Goal: Communication & Community: Answer question/provide support

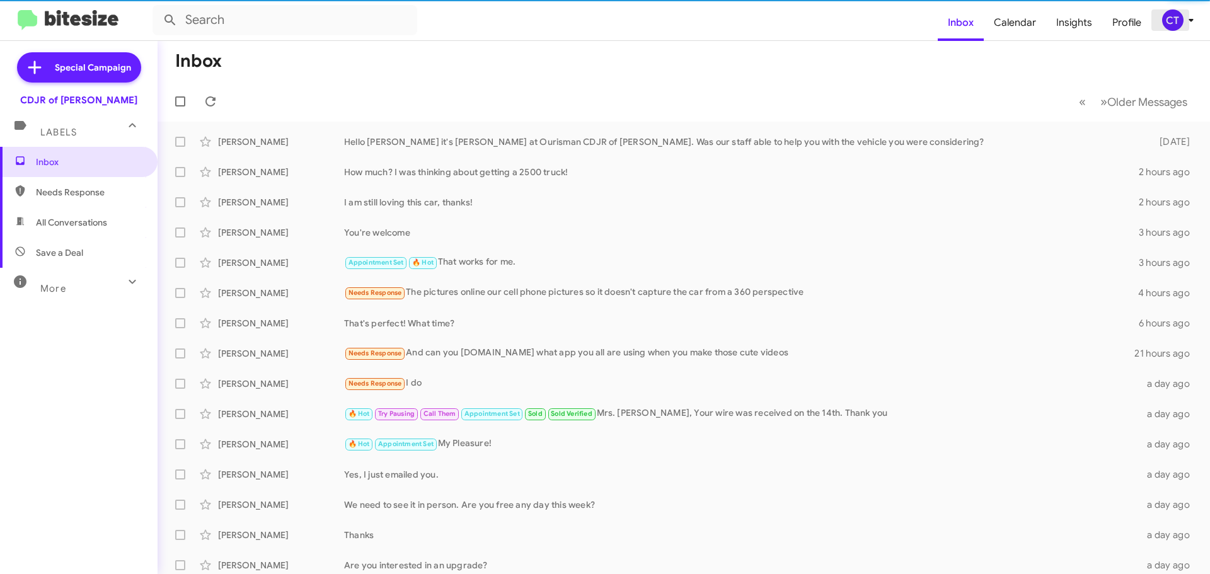
click at [1184, 18] on icon at bounding box center [1191, 20] width 15 height 15
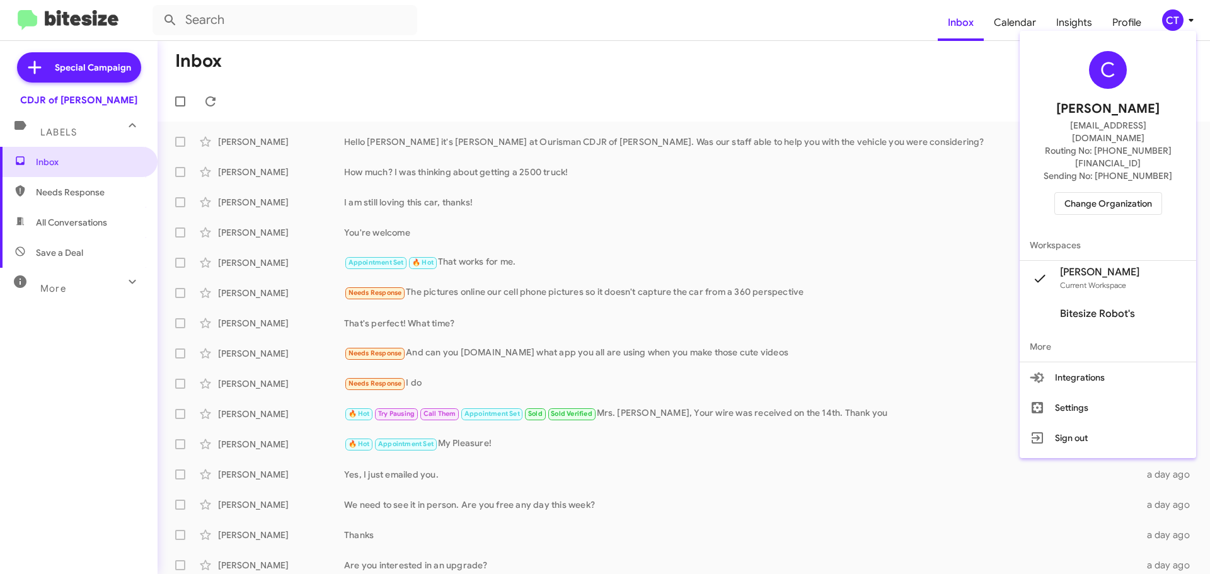
click at [1112, 193] on span "Change Organization" at bounding box center [1108, 203] width 88 height 21
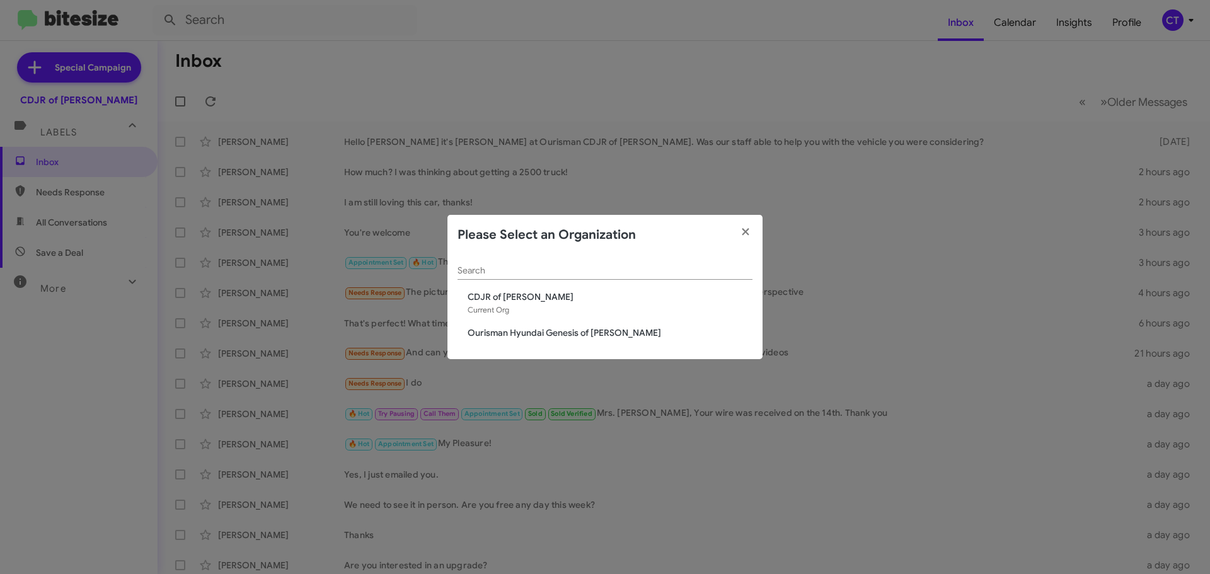
click at [609, 328] on span "Ourisman Hyundai Genesis of Bowie" at bounding box center [610, 332] width 285 height 13
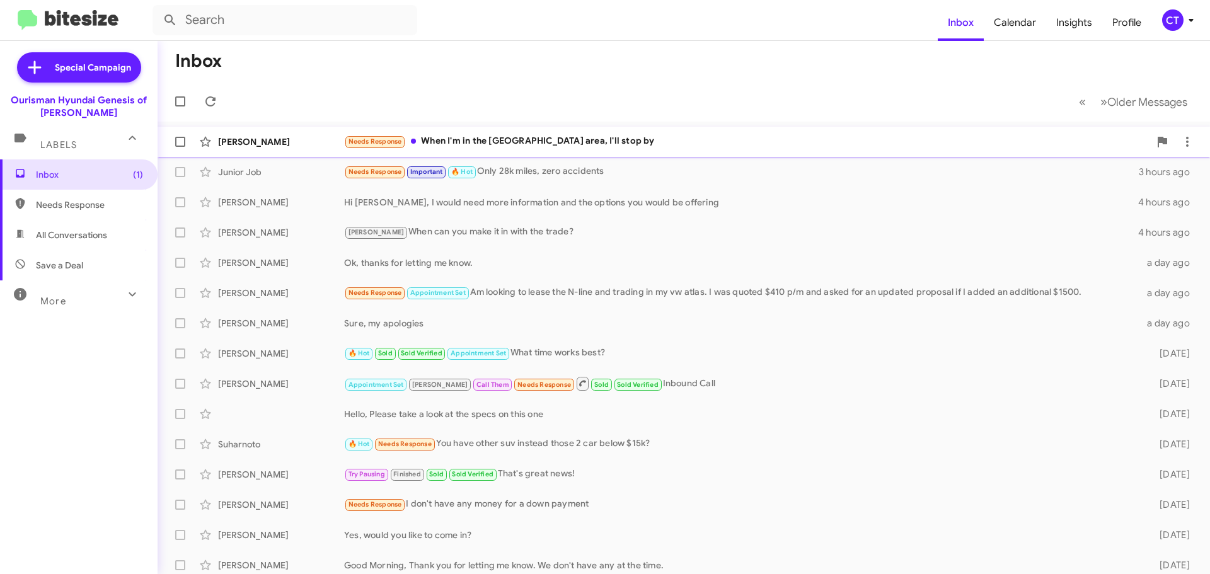
click at [563, 143] on div "Needs Response When I'm in the Bowtie area, I'll stop by" at bounding box center [746, 141] width 805 height 14
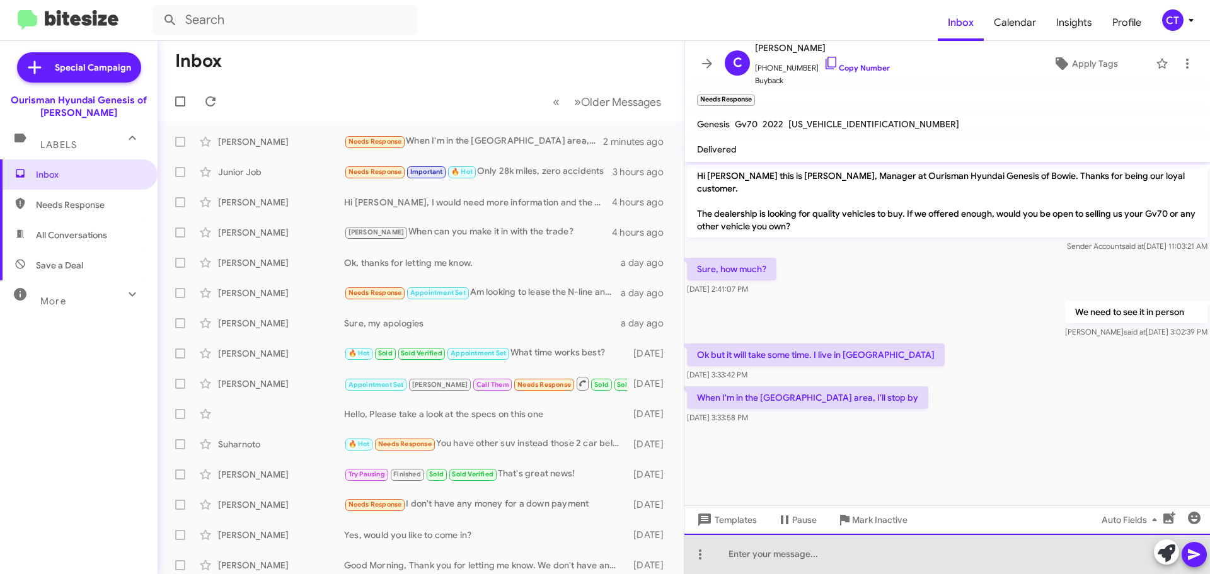
click at [792, 550] on div at bounding box center [947, 554] width 526 height 40
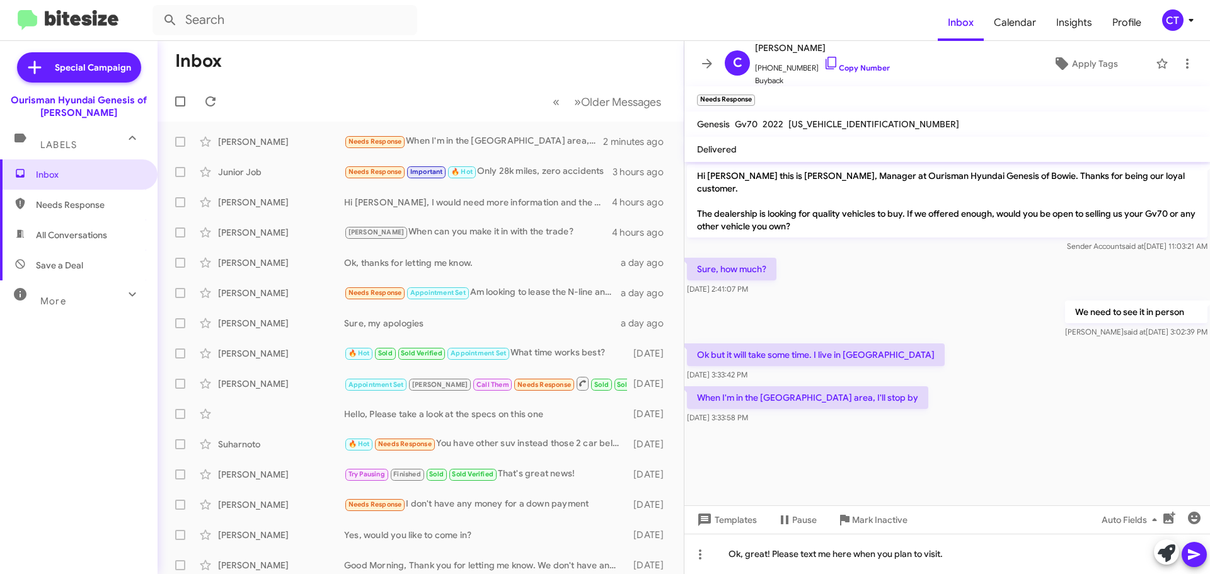
click at [1187, 557] on icon at bounding box center [1194, 554] width 15 height 15
click at [1181, 25] on div "CT" at bounding box center [1172, 19] width 21 height 21
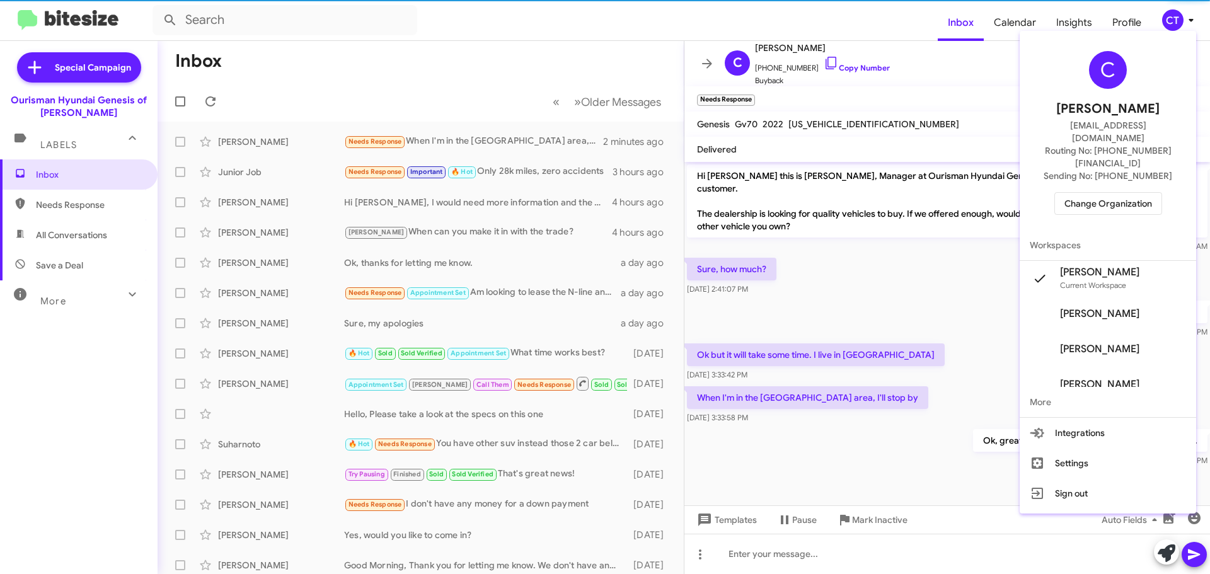
click at [1123, 193] on span "Change Organization" at bounding box center [1108, 203] width 88 height 21
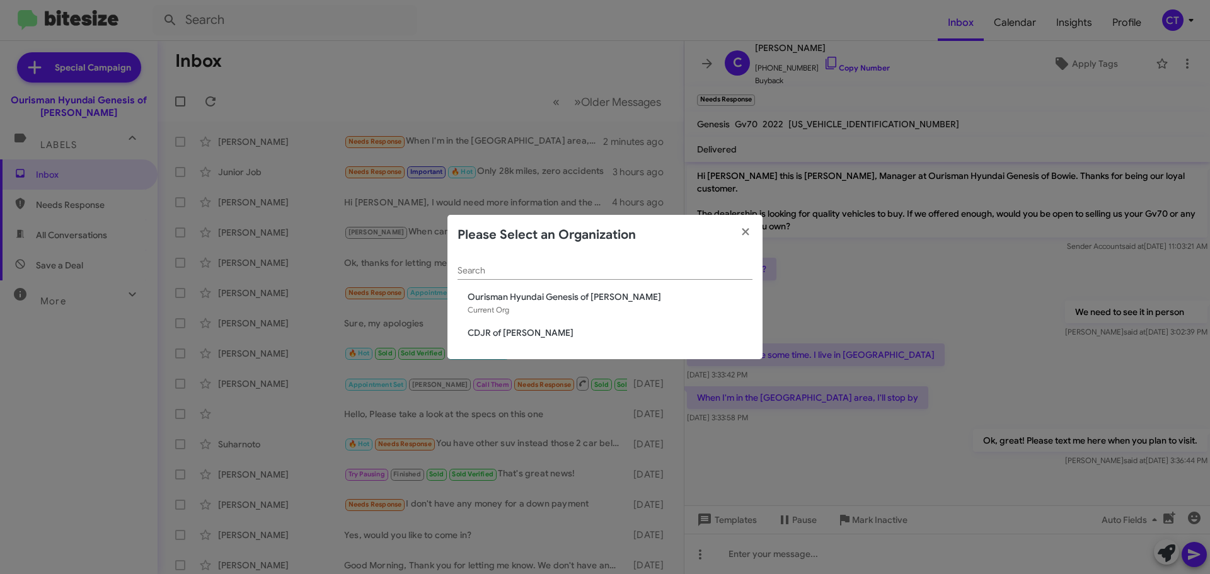
click at [513, 338] on span "CDJR of [PERSON_NAME]" at bounding box center [610, 332] width 285 height 13
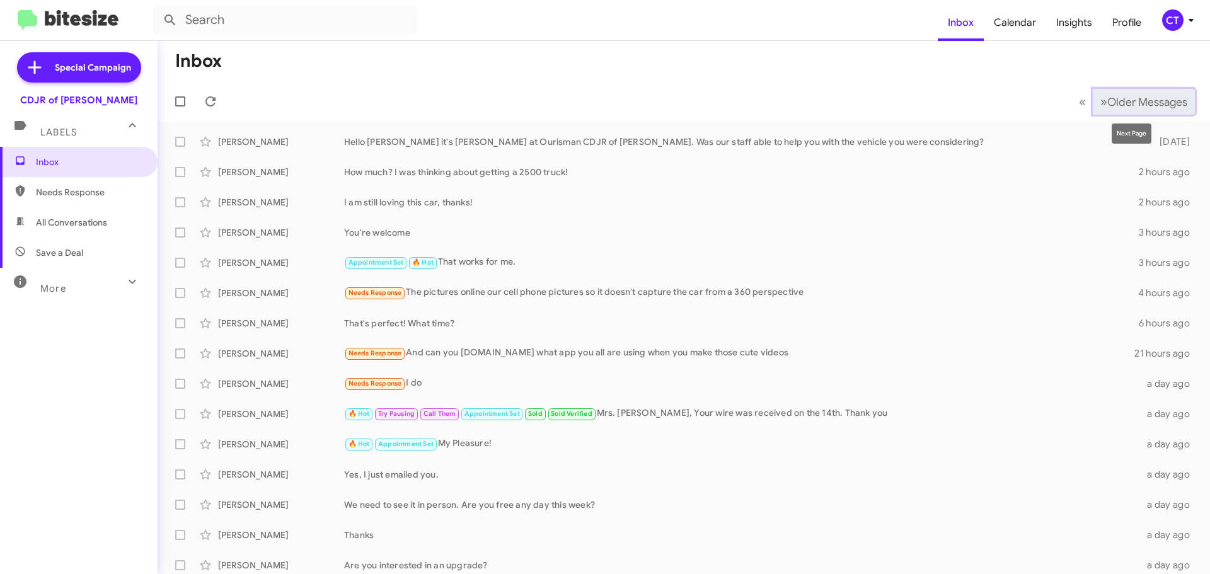
click at [1107, 101] on span "Older Messages" at bounding box center [1147, 102] width 80 height 14
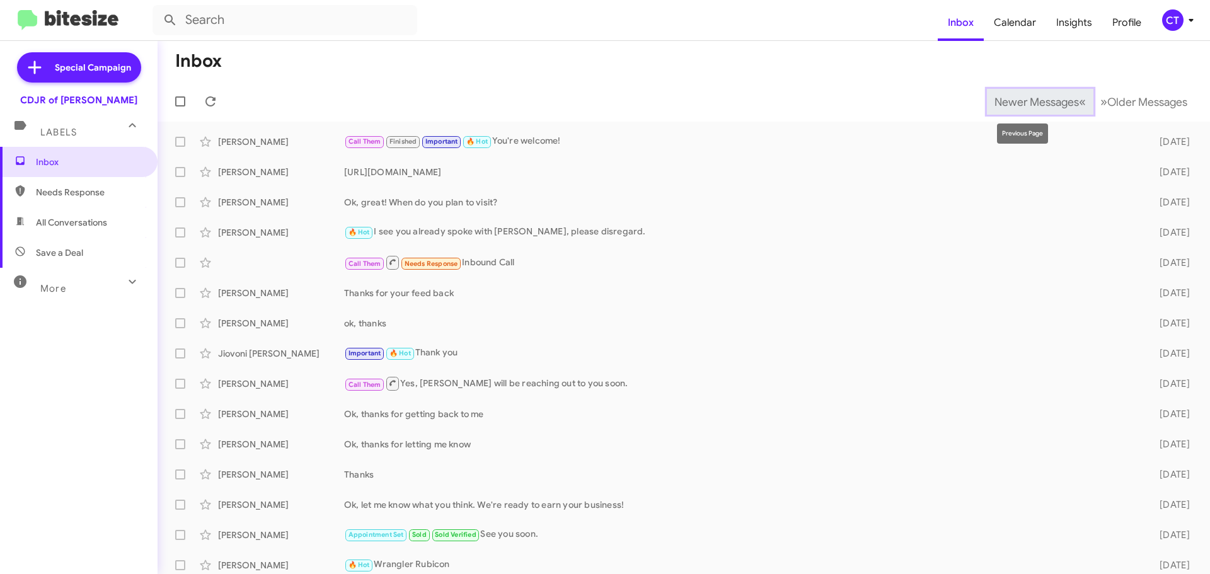
click at [1015, 107] on span "Newer Messages" at bounding box center [1037, 102] width 84 height 14
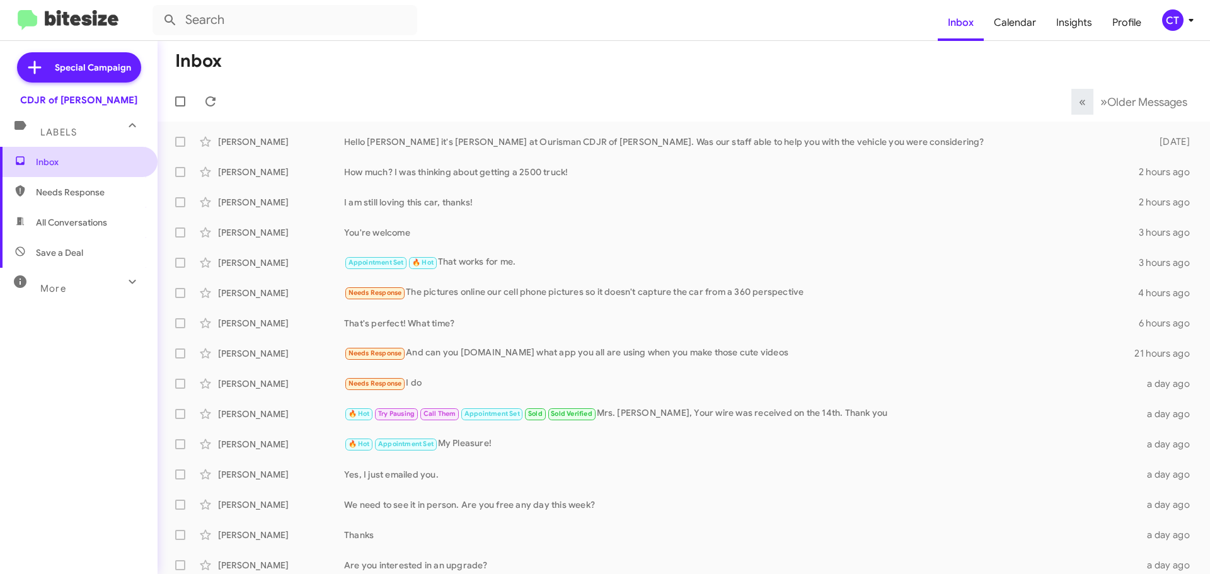
click at [122, 154] on span "Inbox" at bounding box center [79, 162] width 158 height 30
click at [42, 188] on span "Needs Response" at bounding box center [89, 192] width 107 height 13
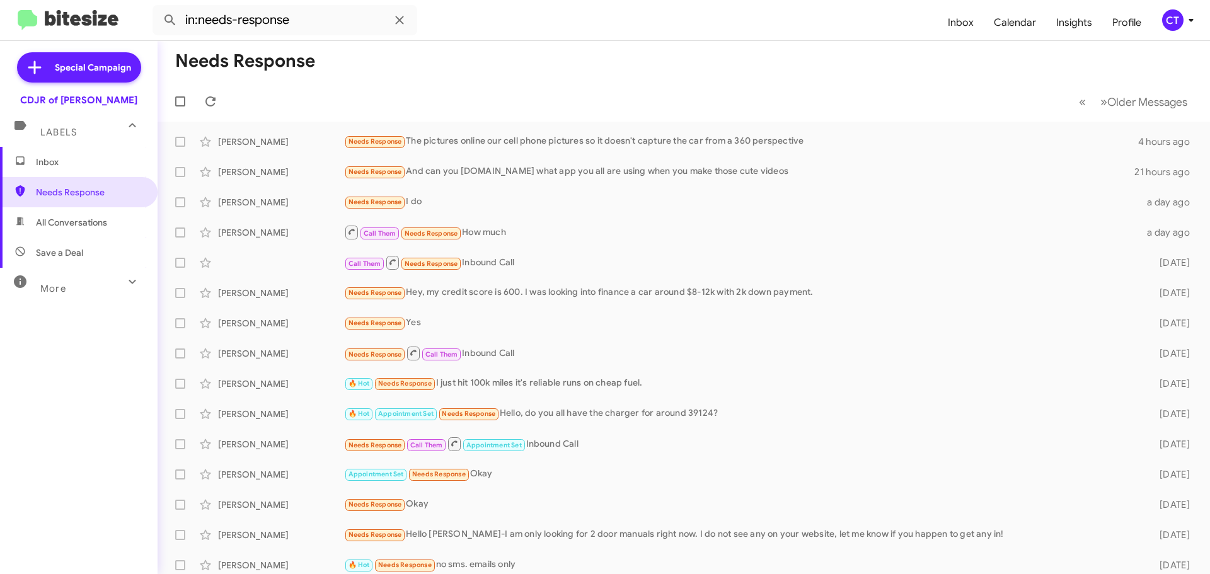
click at [64, 220] on span "All Conversations" at bounding box center [71, 222] width 71 height 13
type input "in:all-conversations"
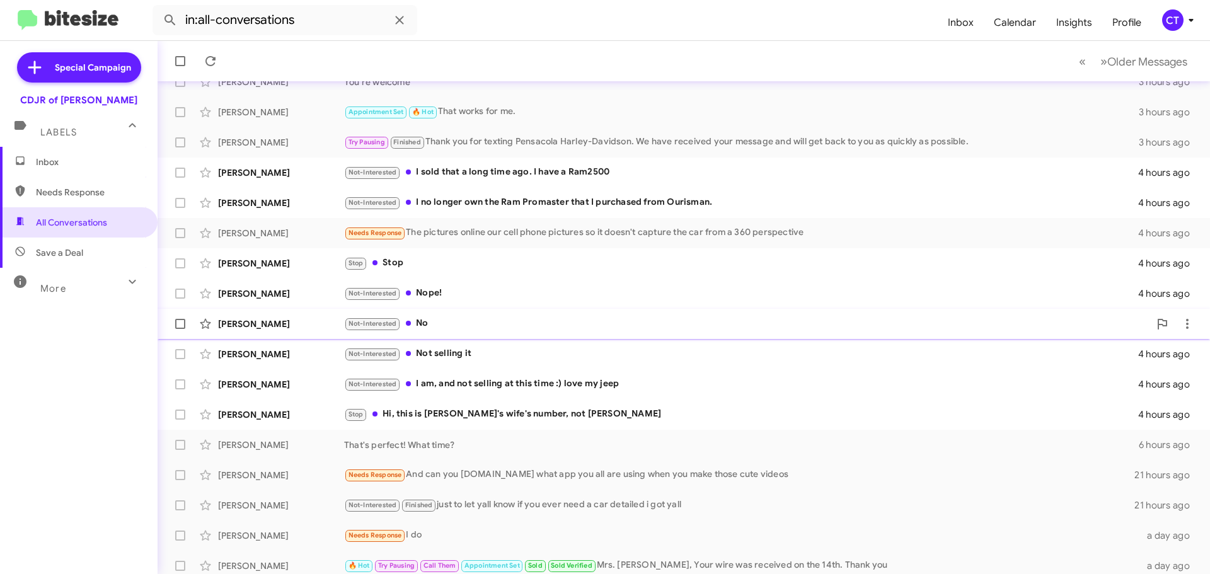
scroll to position [158, 0]
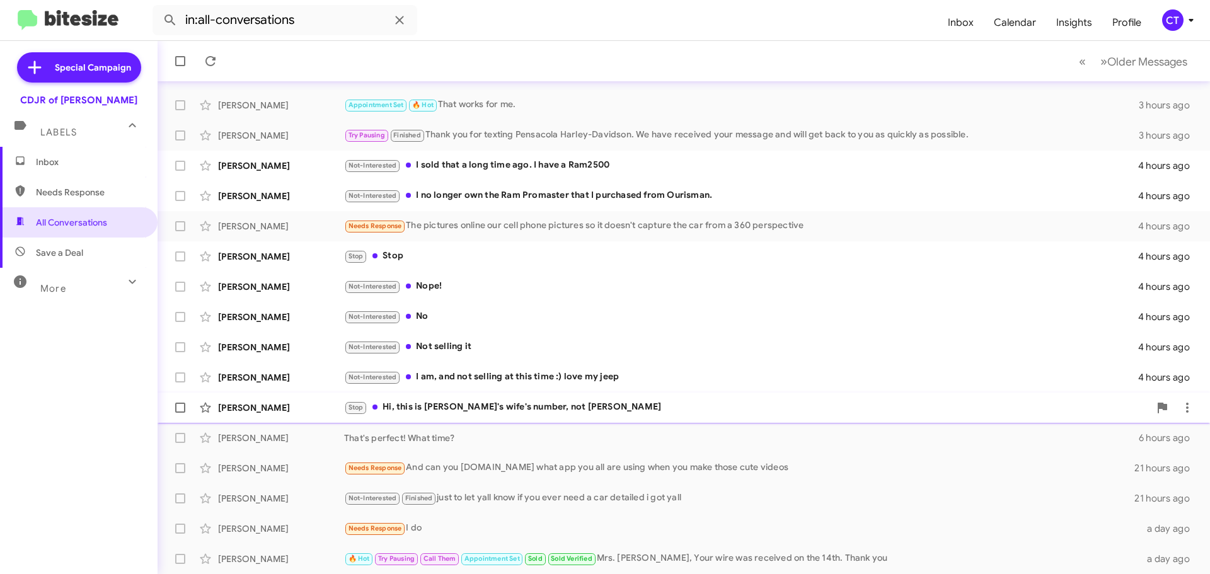
click at [490, 413] on div "Stop Hi, this is George's wife's number, not George" at bounding box center [746, 407] width 805 height 14
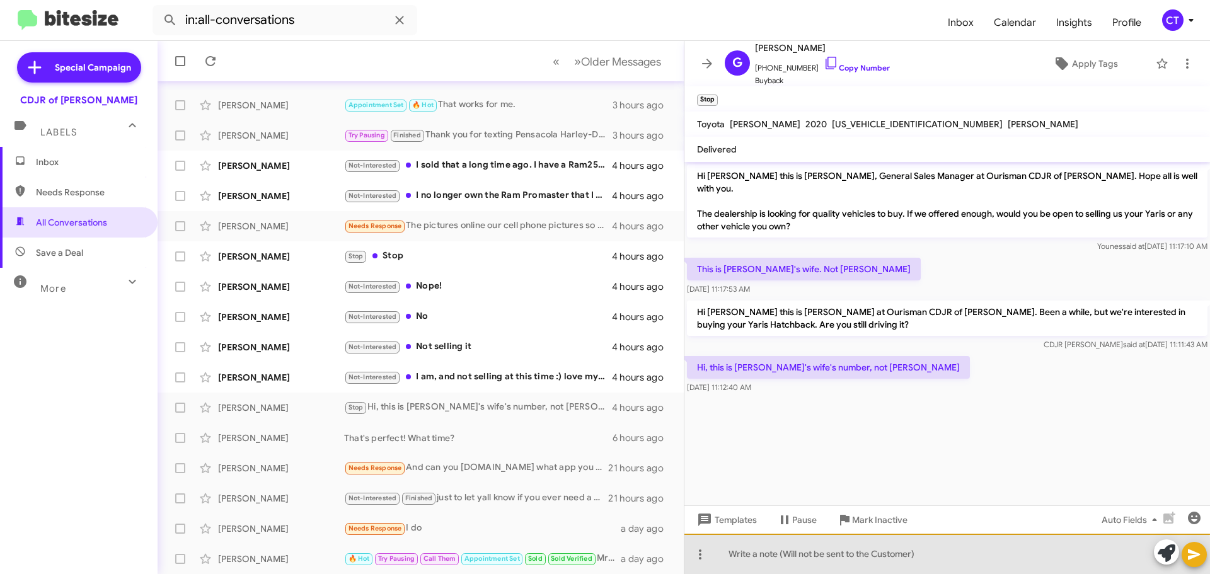
click at [759, 562] on div at bounding box center [947, 554] width 526 height 40
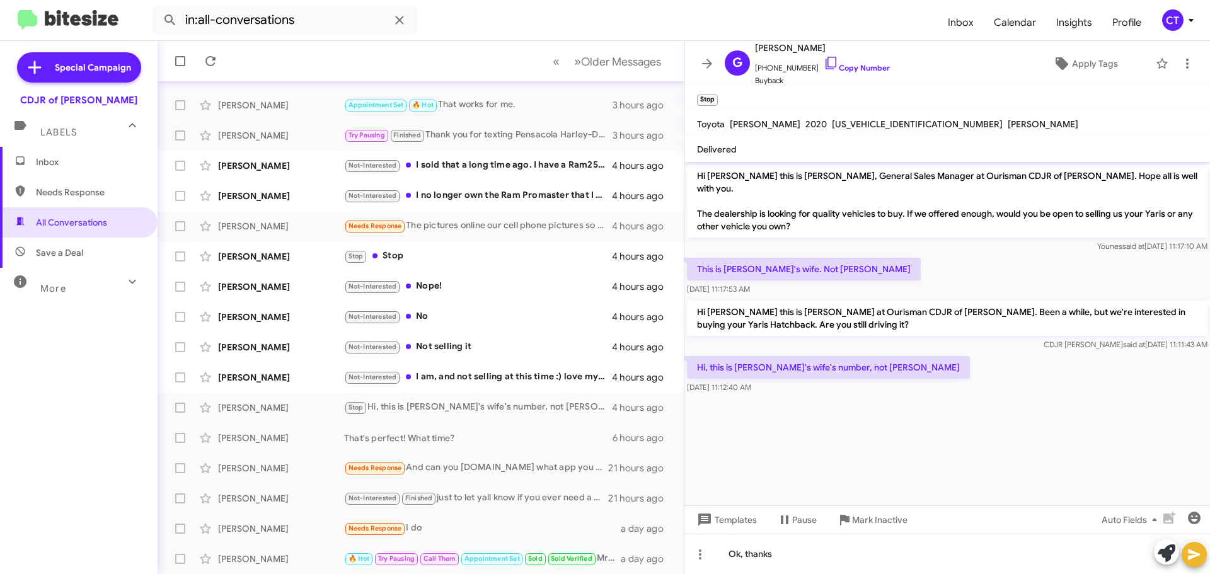
click at [1195, 554] on icon at bounding box center [1194, 555] width 12 height 11
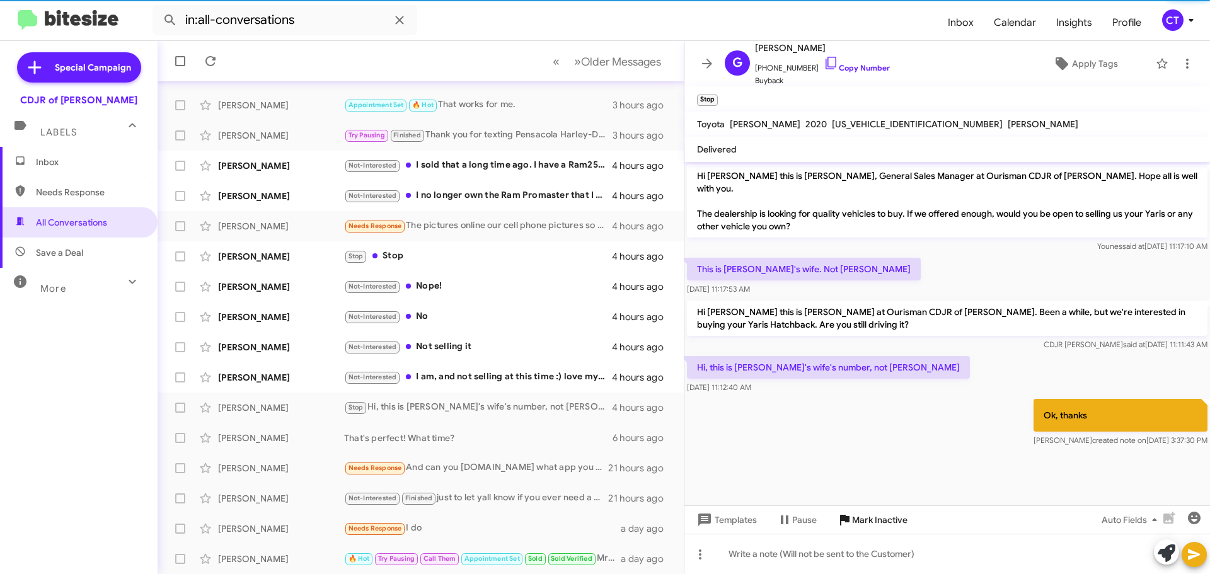
click at [853, 530] on span "Mark Inactive" at bounding box center [879, 520] width 55 height 23
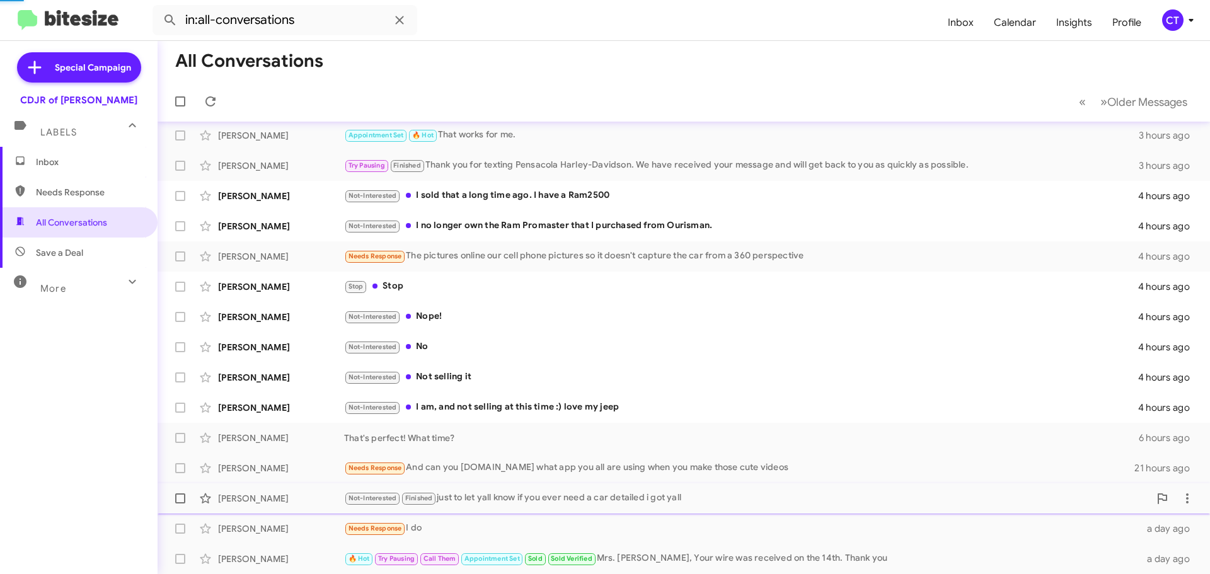
scroll to position [127, 0]
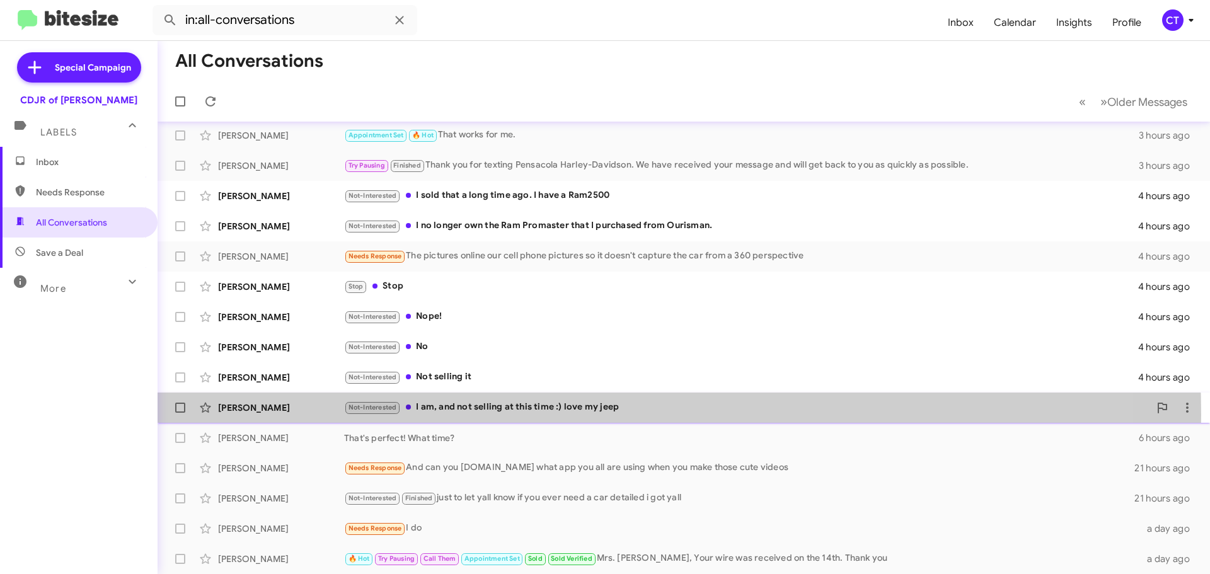
click at [446, 415] on div "Not-Interested I am, and not selling at this time :) love my jeep" at bounding box center [746, 407] width 805 height 14
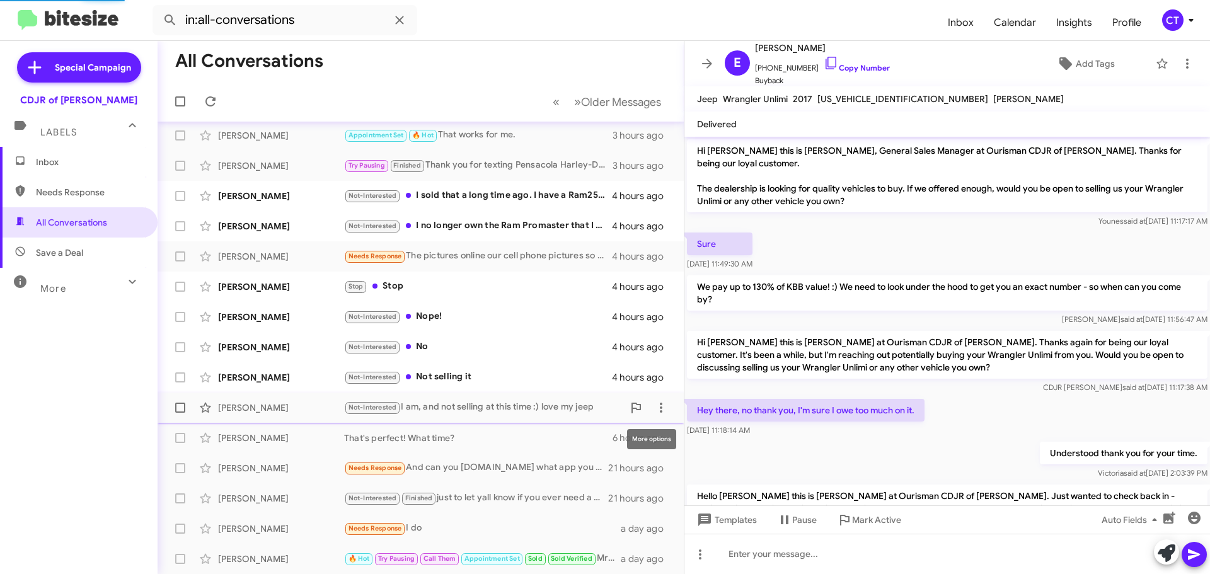
scroll to position [198, 0]
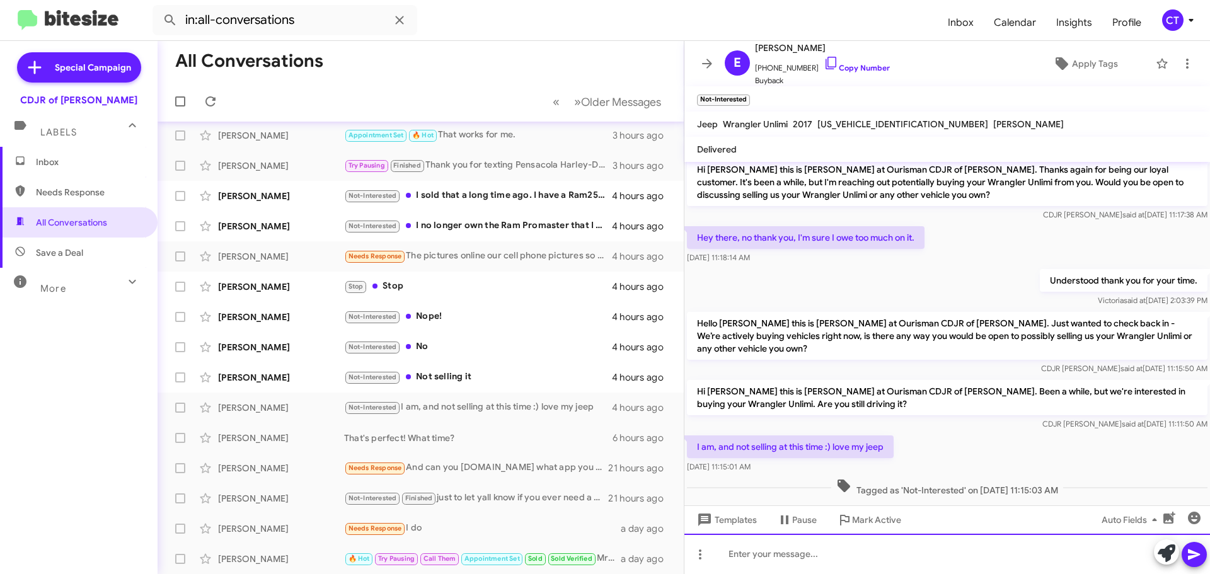
drag, startPoint x: 816, startPoint y: 547, endPoint x: 815, endPoint y: 556, distance: 8.9
click at [815, 547] on div at bounding box center [947, 554] width 526 height 40
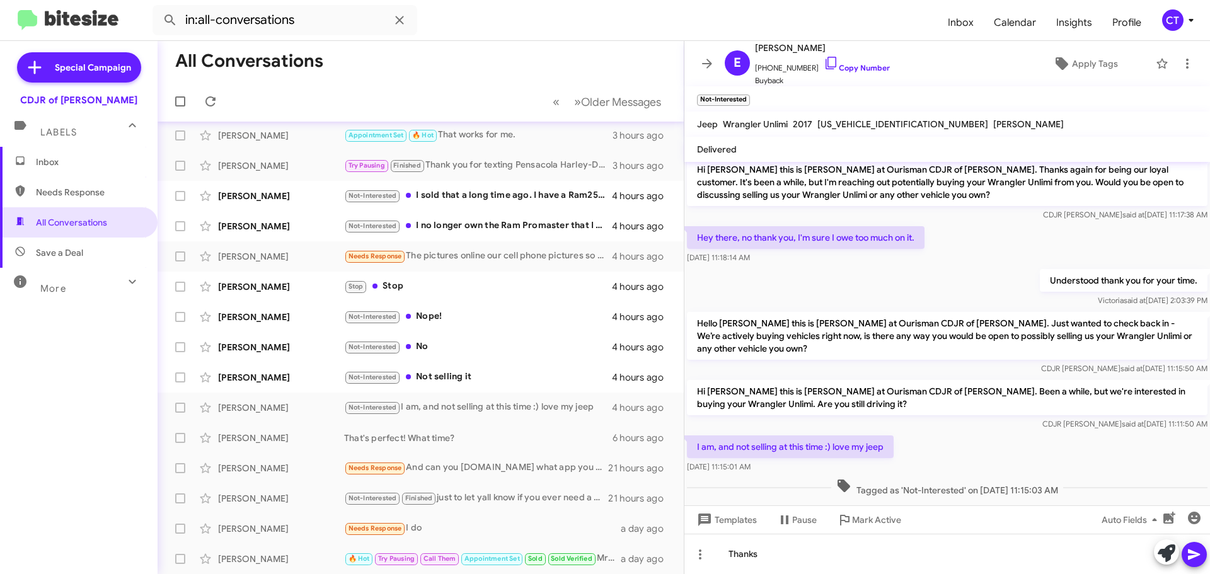
click at [1194, 559] on icon at bounding box center [1194, 554] width 15 height 15
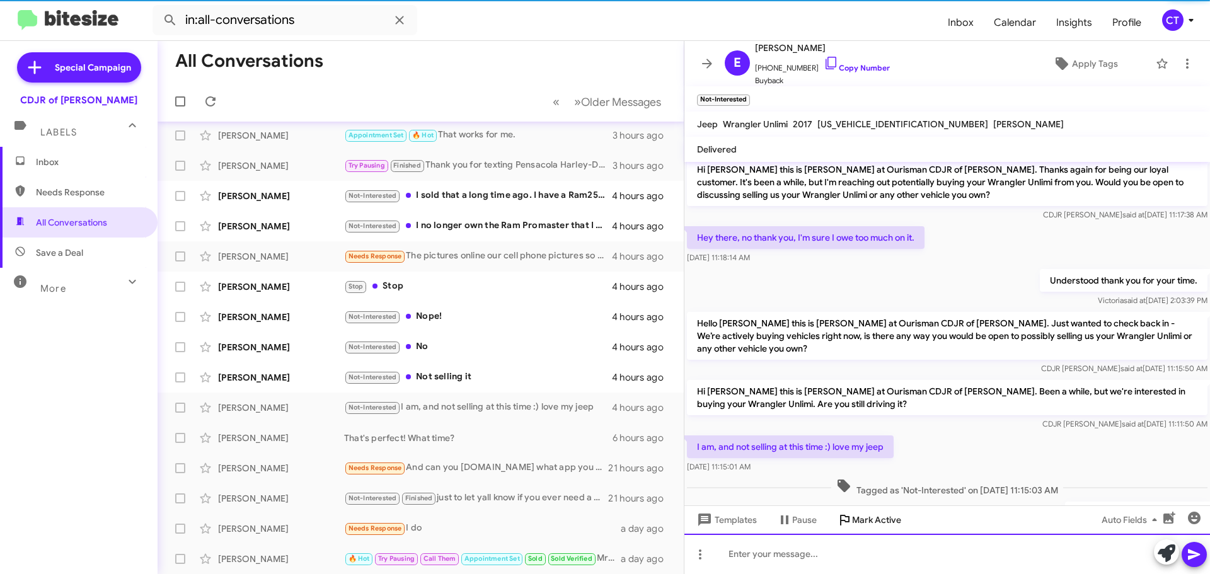
scroll to position [0, 0]
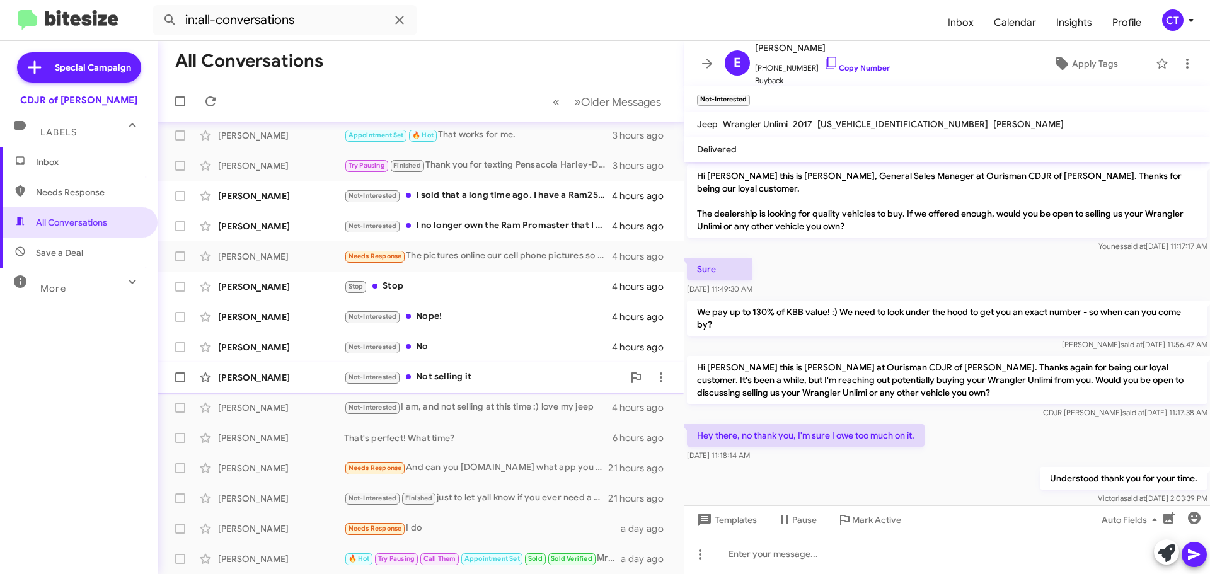
click at [487, 382] on div "Not-Interested Not selling it" at bounding box center [483, 377] width 279 height 14
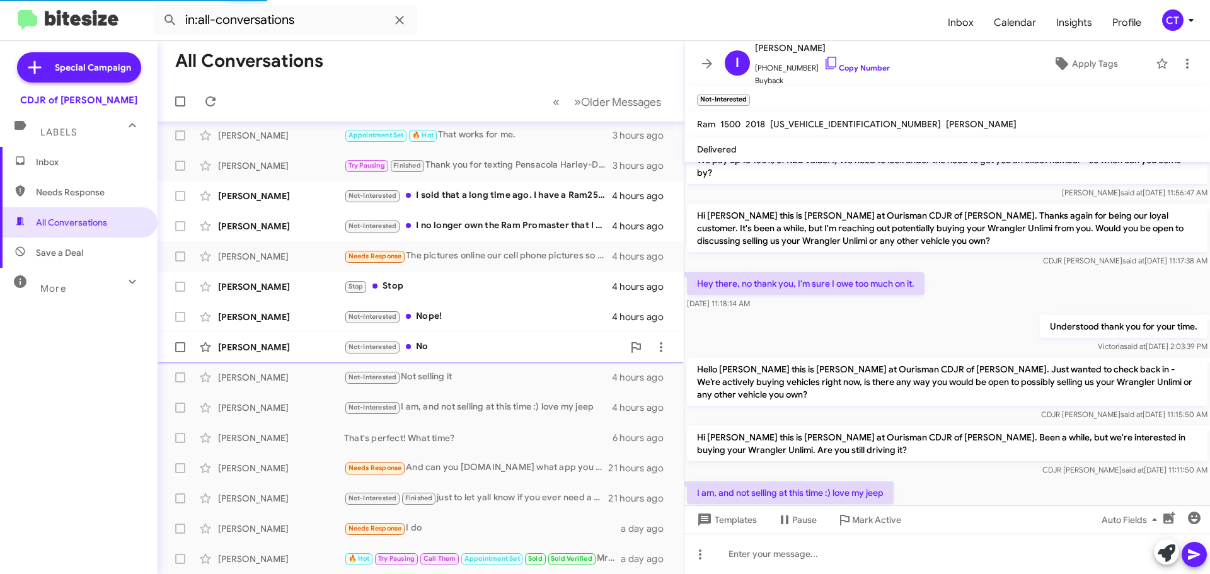
click at [449, 343] on div "Not-Interested No" at bounding box center [483, 347] width 279 height 14
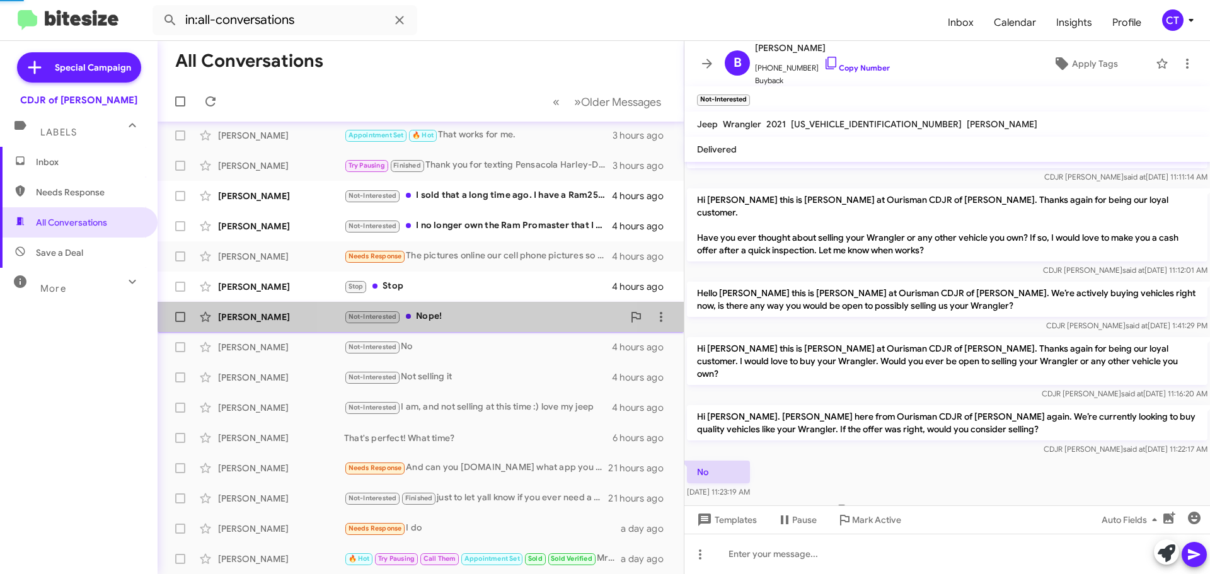
click at [458, 303] on span "Michaela Bowers Not-Interested Nope! 4 hours ago" at bounding box center [421, 317] width 526 height 30
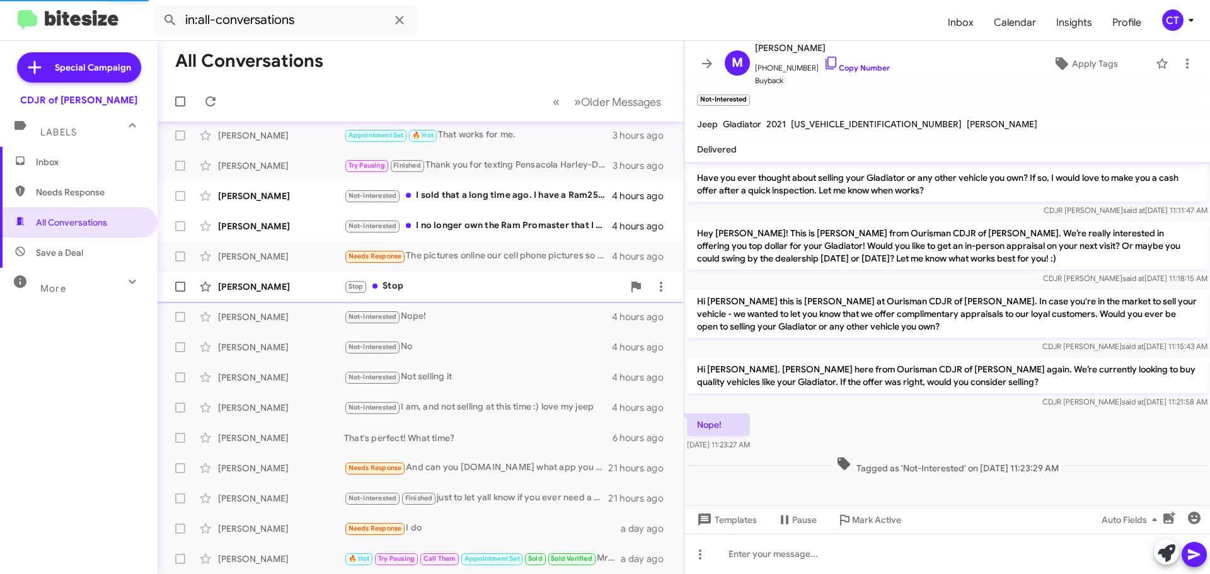
scroll to position [253, 0]
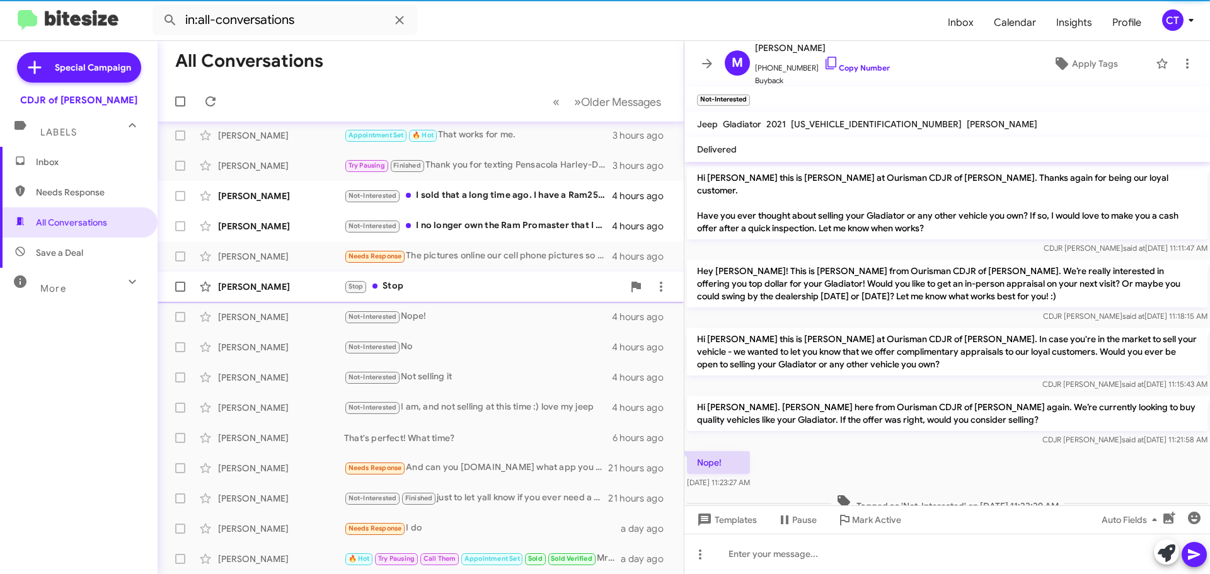
click at [443, 287] on div "Stop Stop" at bounding box center [483, 286] width 279 height 14
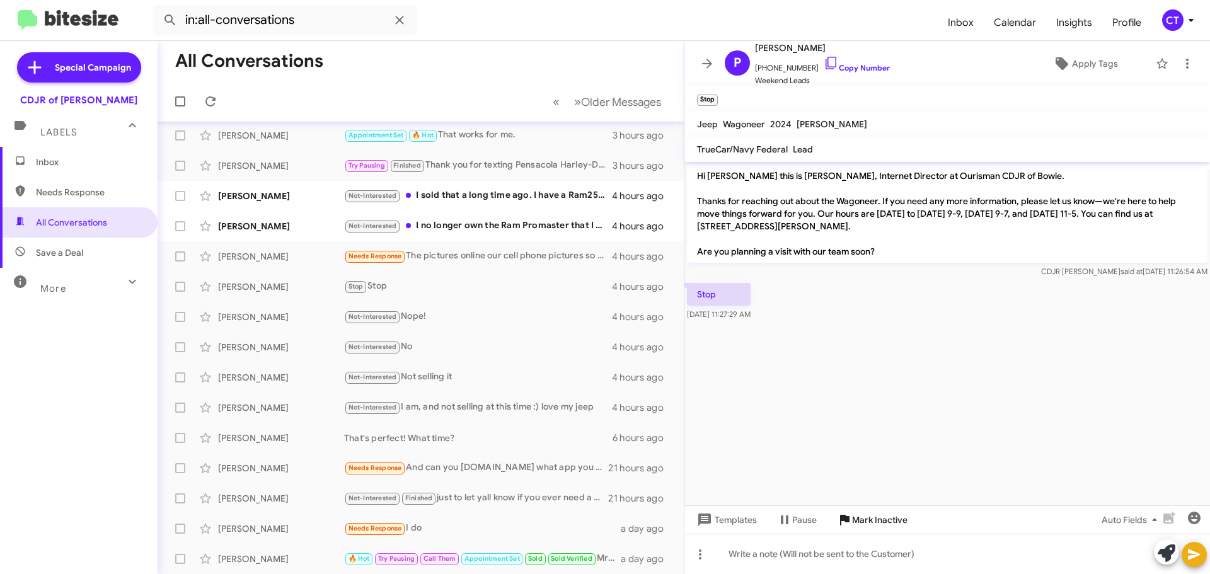
click at [864, 530] on span "Mark Inactive" at bounding box center [879, 520] width 55 height 23
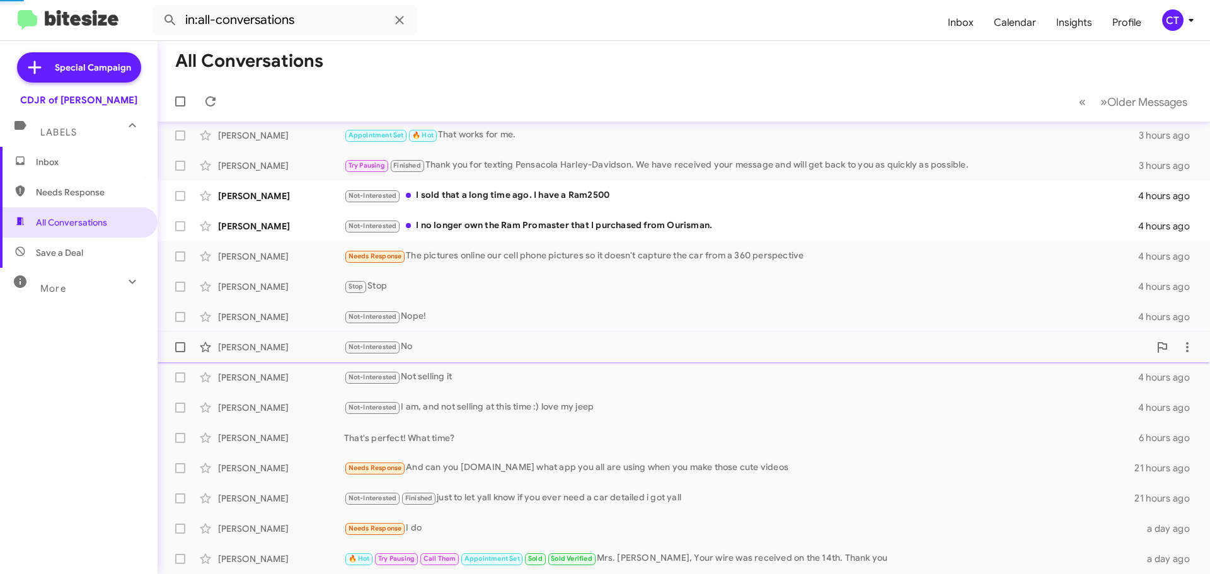
scroll to position [97, 0]
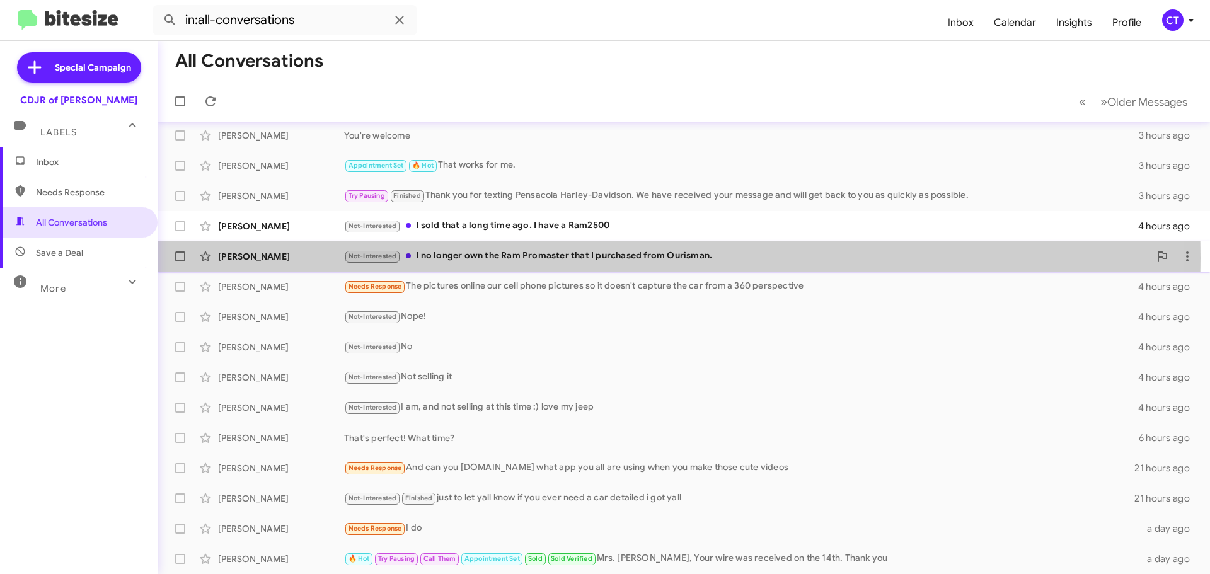
click at [471, 258] on div "Not-Interested I no longer own the Ram Promaster that I purchased from Ourisman." at bounding box center [746, 256] width 805 height 14
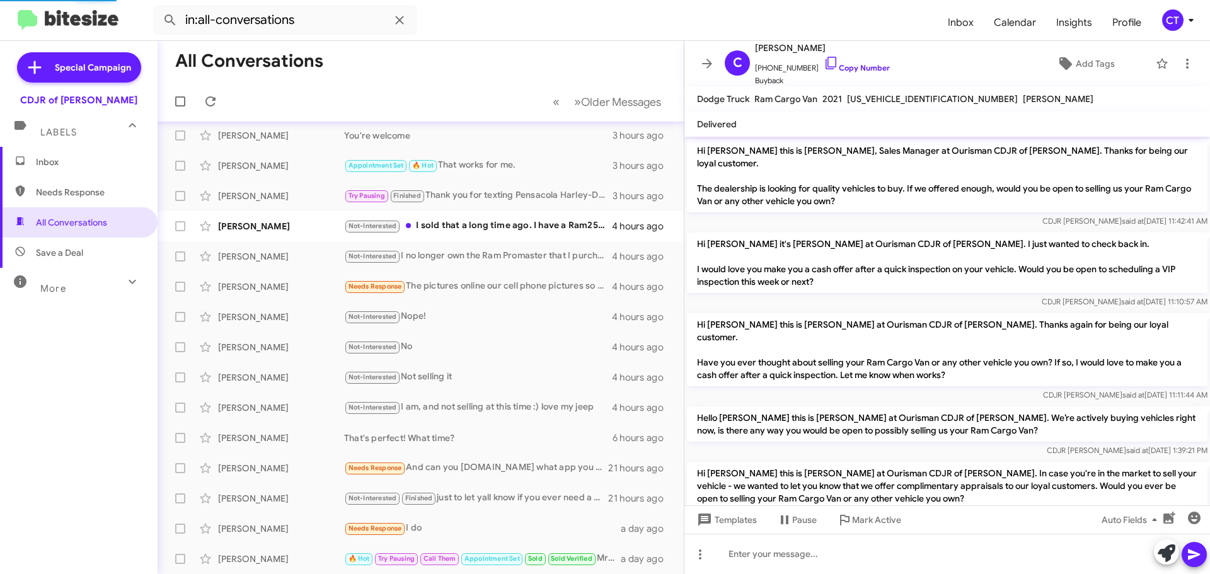
scroll to position [156, 0]
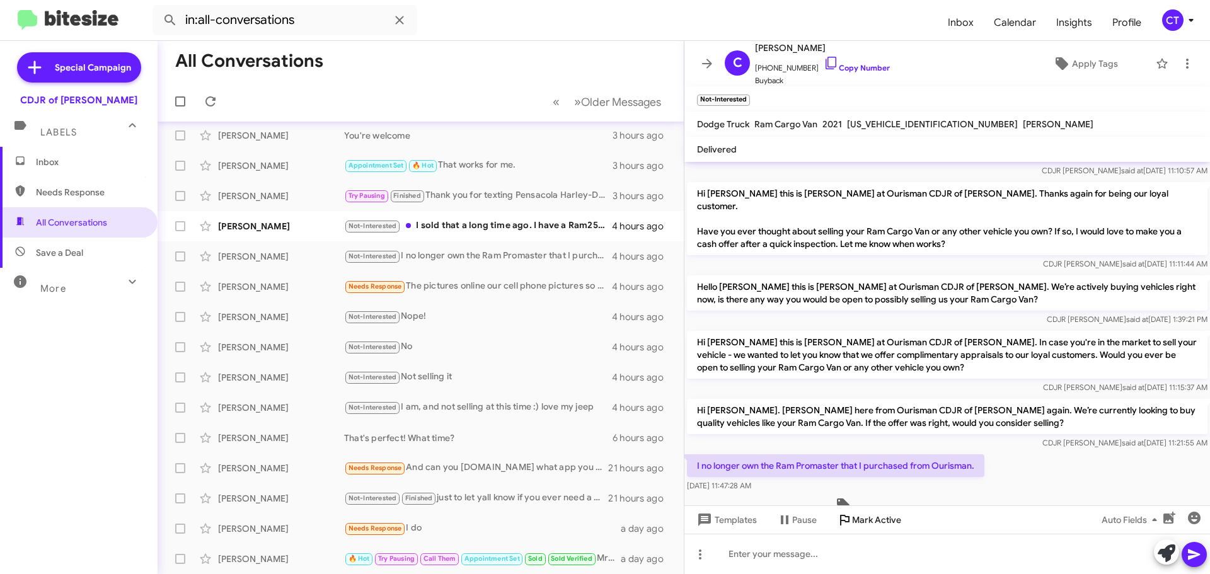
click at [864, 518] on span "Mark Active" at bounding box center [876, 520] width 49 height 23
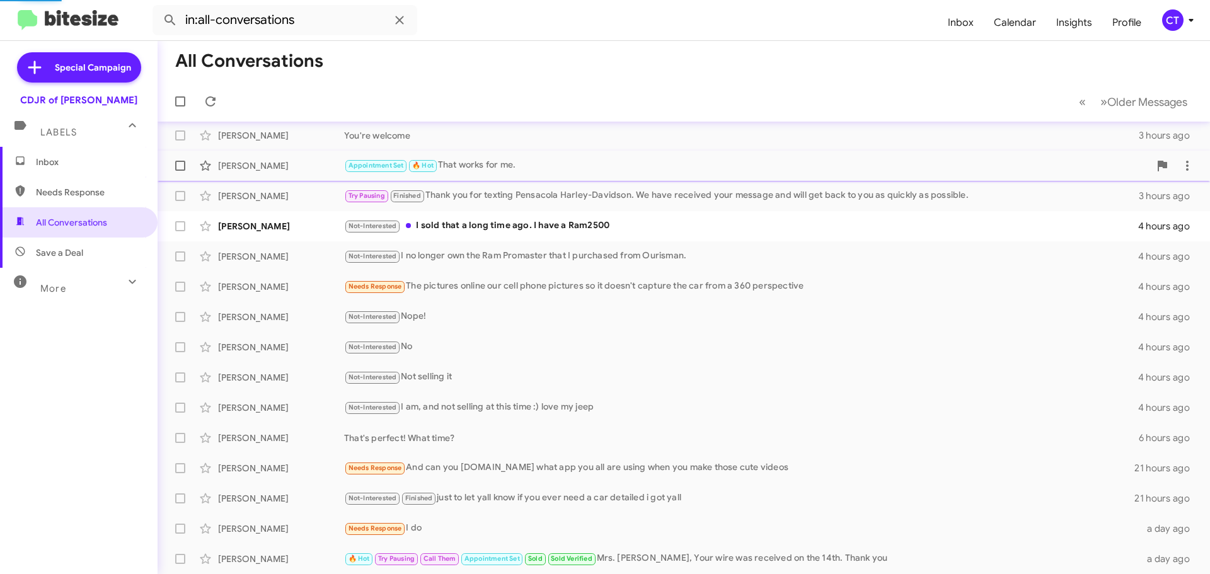
scroll to position [67, 0]
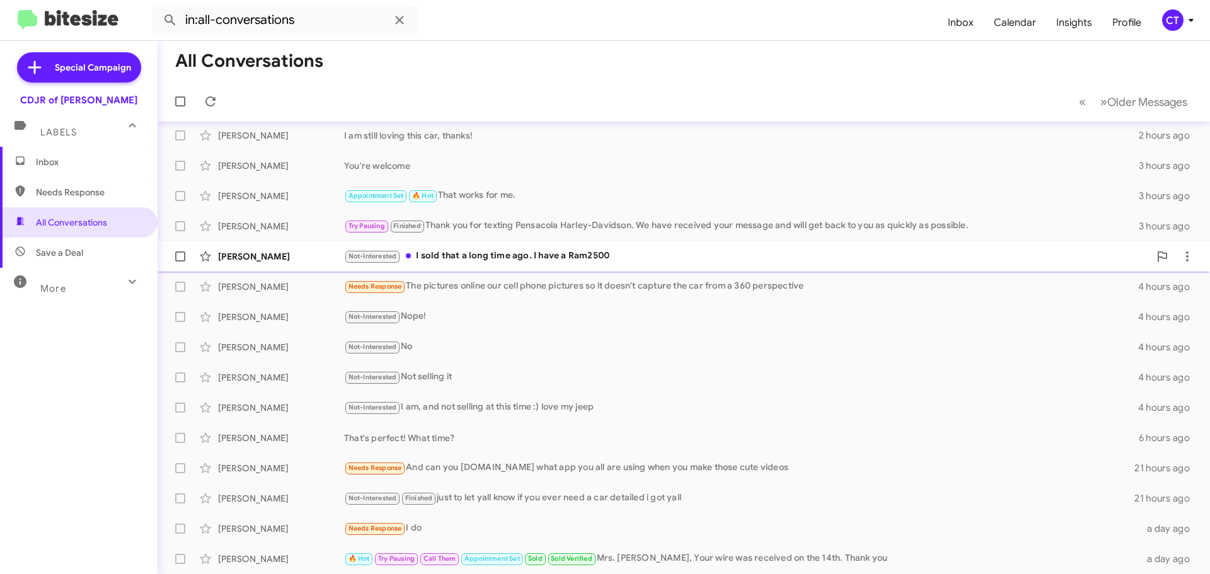
click at [502, 253] on div "Not-Interested I sold that a long time ago. I have a Ram2500" at bounding box center [746, 256] width 805 height 14
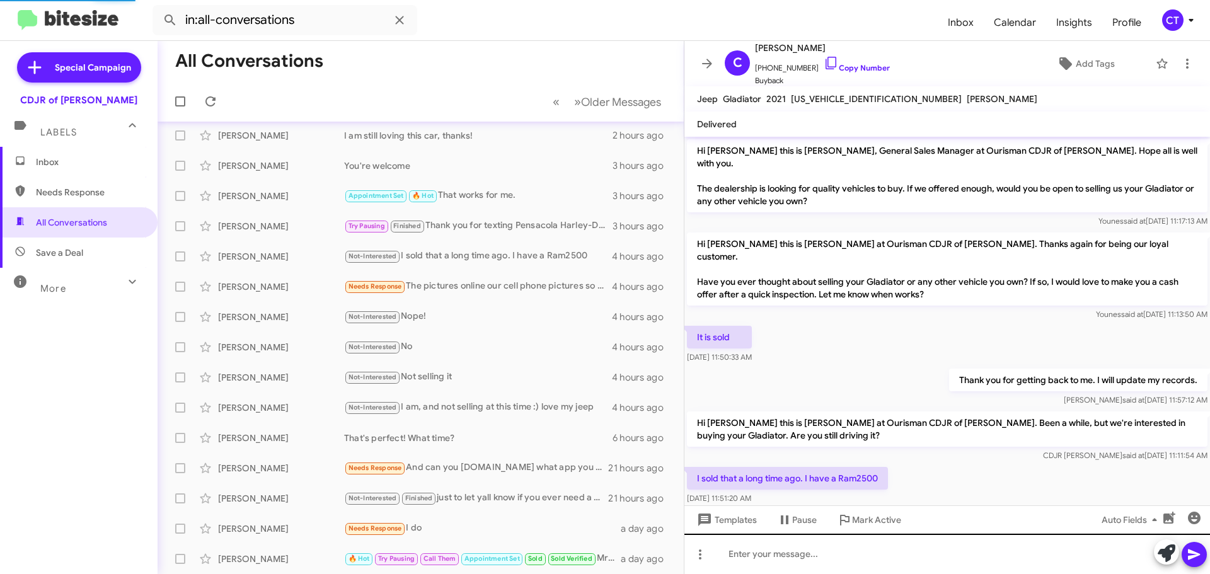
scroll to position [22, 0]
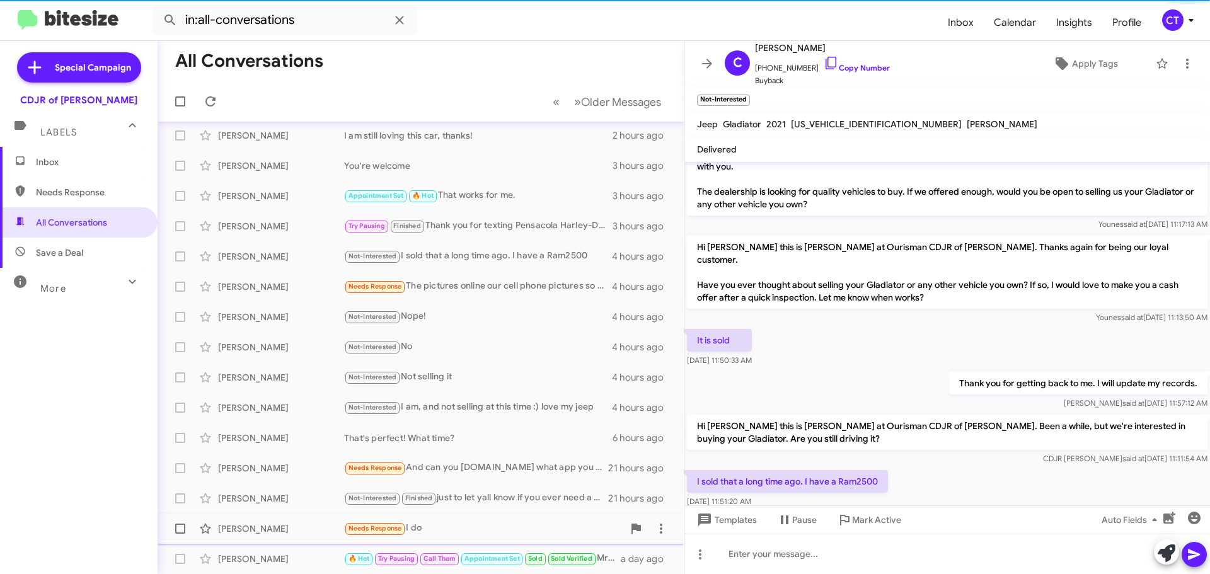
click at [882, 526] on span "Mark Active" at bounding box center [876, 520] width 49 height 23
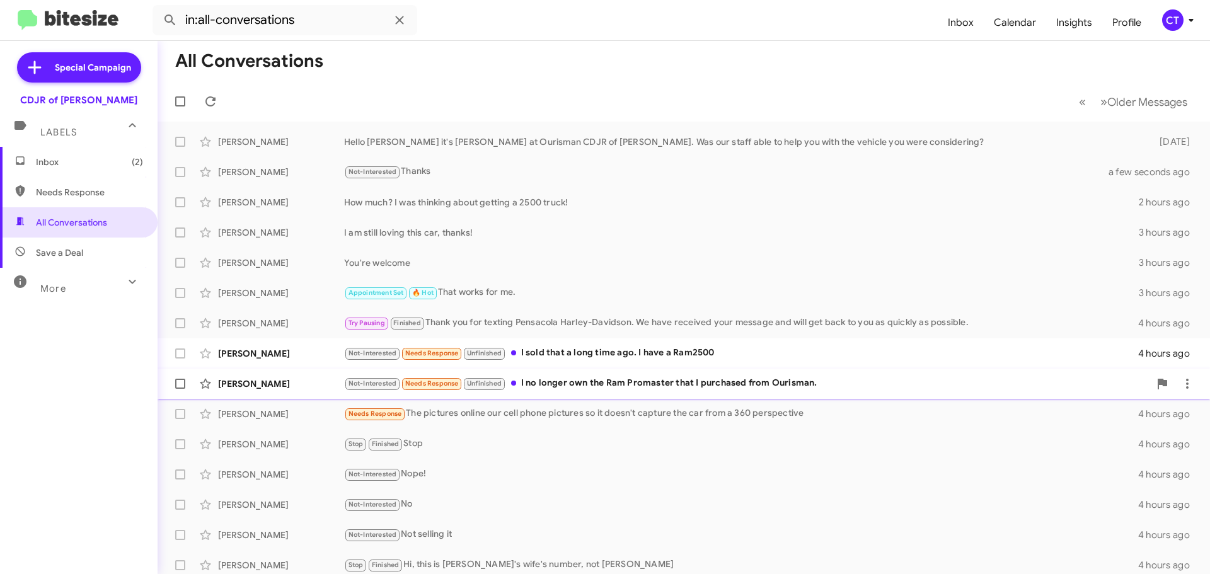
click at [568, 388] on div "Not-Interested Needs Response Unfinished I no longer own the Ram Promaster that…" at bounding box center [746, 383] width 805 height 14
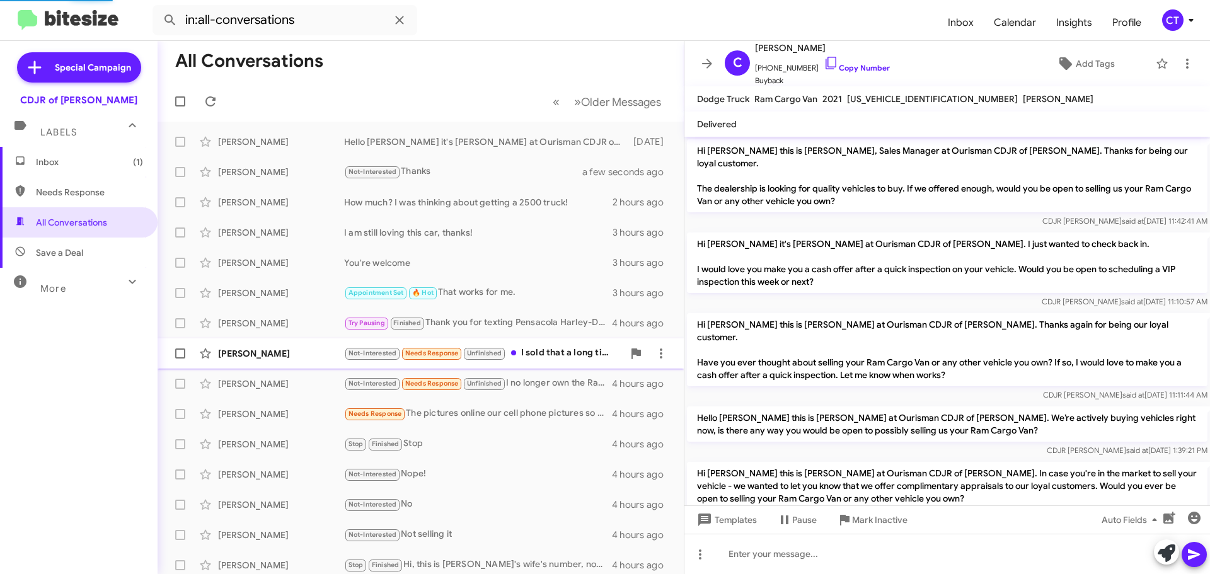
scroll to position [183, 0]
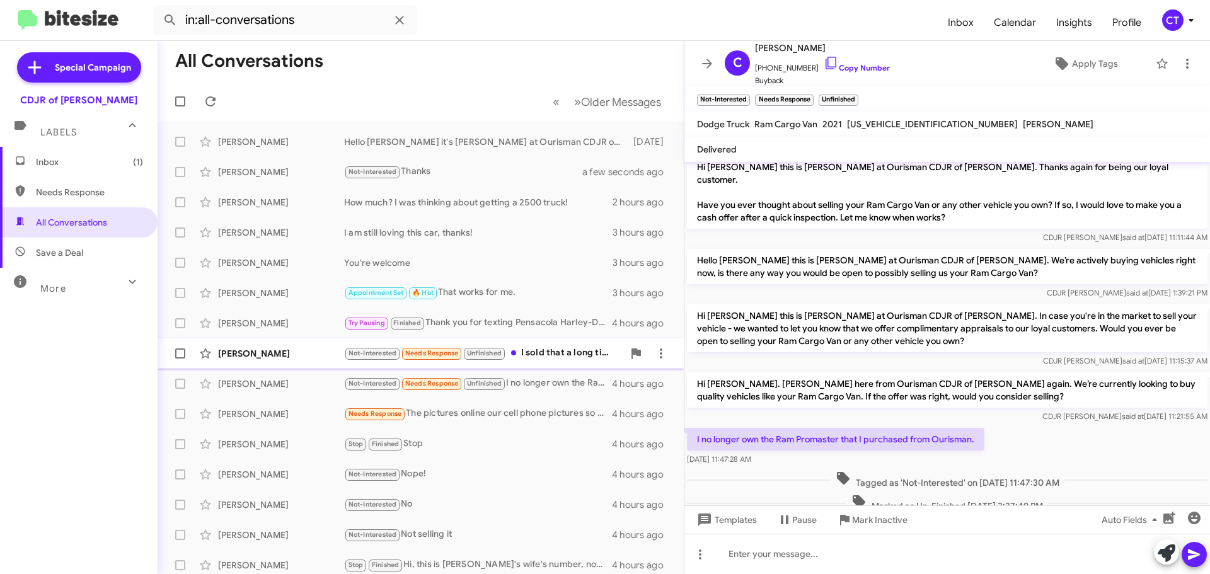
click at [551, 350] on div "Not-Interested Needs Response Unfinished I sold that a long time ago. I have a …" at bounding box center [483, 353] width 279 height 14
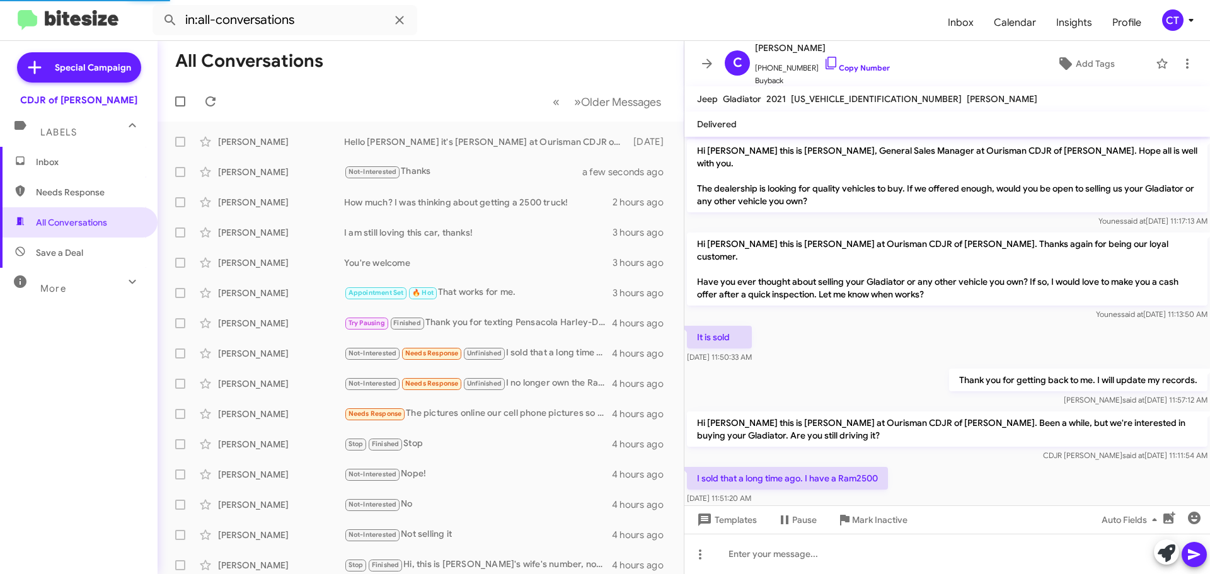
scroll to position [49, 0]
